Goal: Transaction & Acquisition: Subscribe to service/newsletter

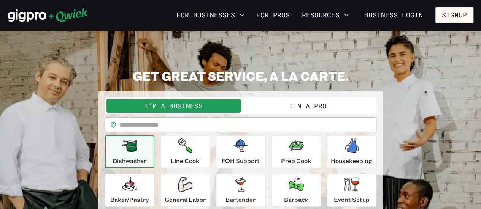
click at [343, 101] on button "I'm a Pro" at bounding box center [308, 106] width 134 height 14
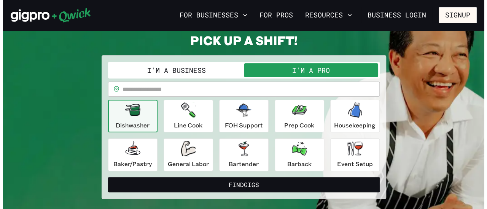
scroll to position [33, 0]
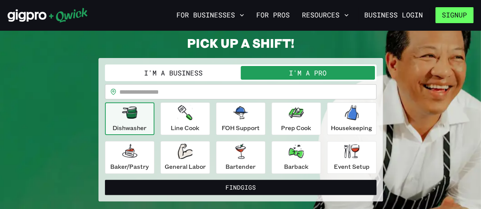
click at [450, 15] on button "Signup" at bounding box center [454, 15] width 38 height 16
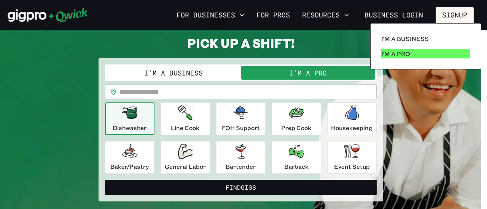
click at [397, 52] on p "I'm a Pro" at bounding box center [395, 53] width 29 height 9
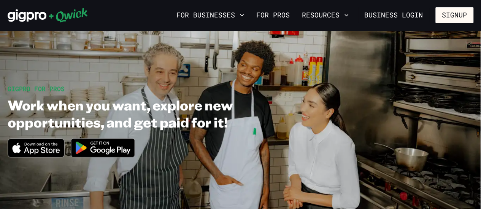
scroll to position [19, 0]
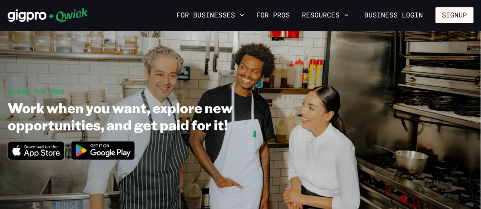
click at [99, 154] on img at bounding box center [103, 150] width 74 height 29
